Goal: Information Seeking & Learning: Check status

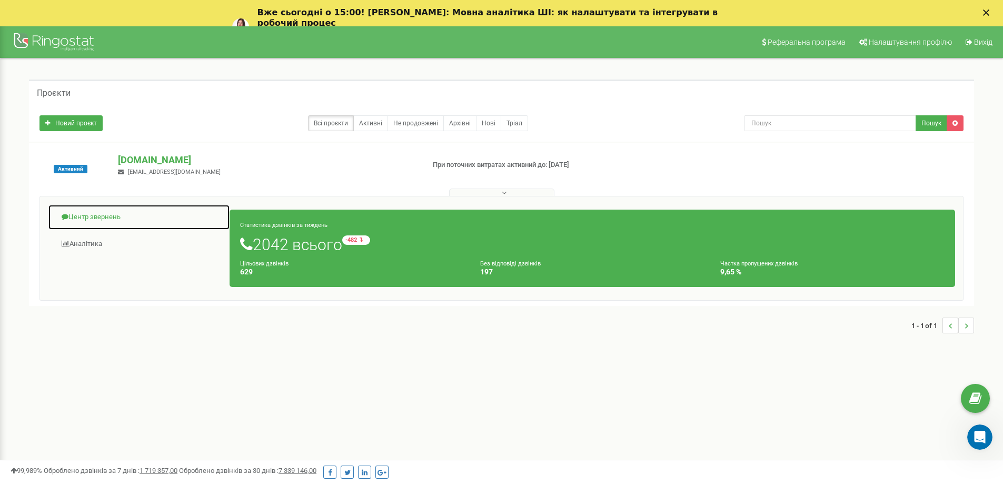
click at [118, 211] on link "Центр звернень" at bounding box center [139, 217] width 182 height 26
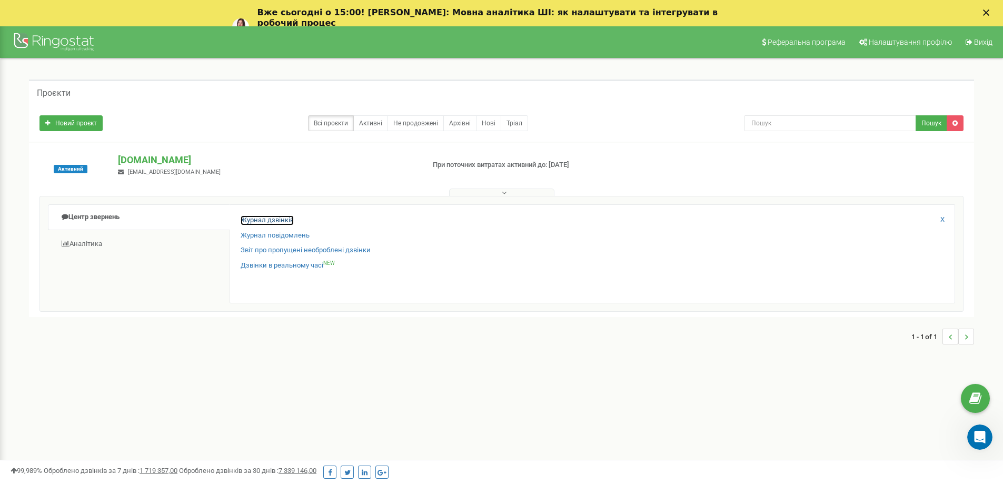
click at [242, 221] on link "Журнал дзвінків" at bounding box center [267, 220] width 53 height 10
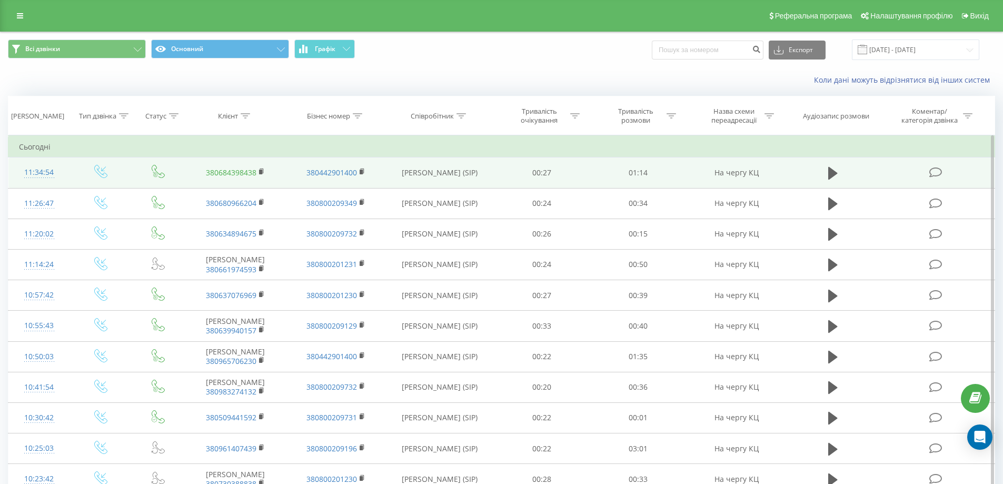
click at [217, 170] on link "380684398438" at bounding box center [231, 172] width 51 height 10
click at [830, 173] on icon at bounding box center [832, 173] width 9 height 13
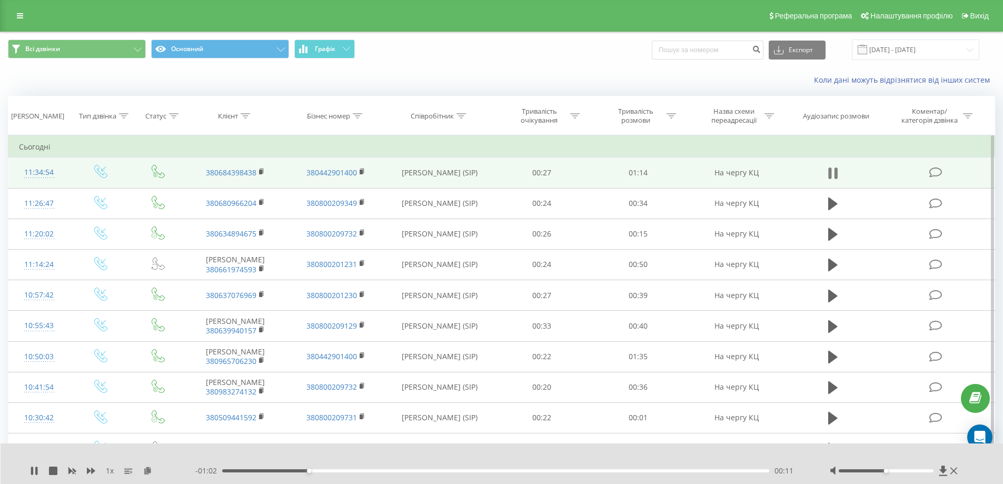
click at [833, 175] on icon at bounding box center [832, 173] width 9 height 15
